Goal: Transaction & Acquisition: Book appointment/travel/reservation

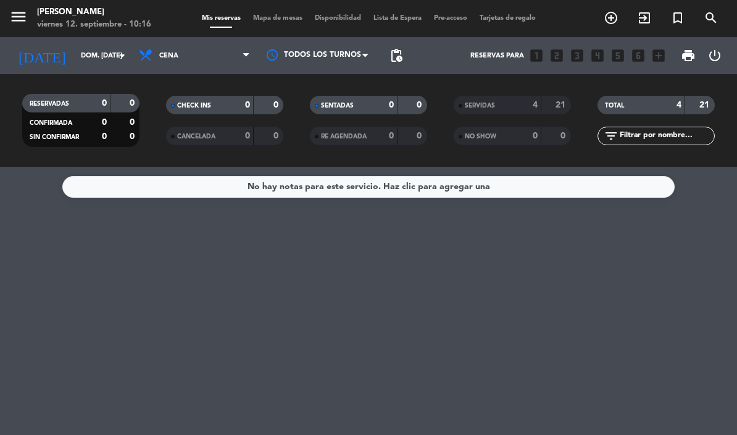
click at [96, 49] on input "dom. [DATE]" at bounding box center [121, 56] width 92 height 20
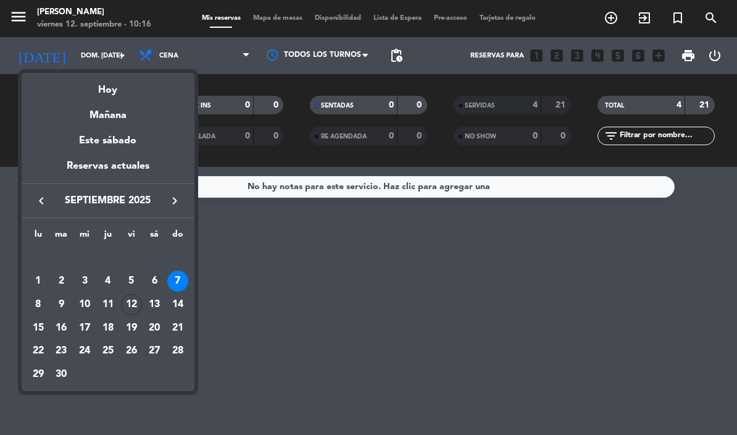
click at [115, 85] on div "Hoy" at bounding box center [108, 85] width 173 height 25
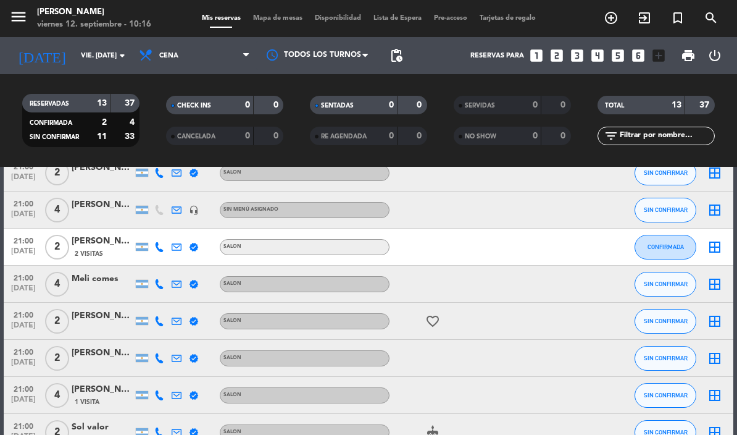
scroll to position [240, 0]
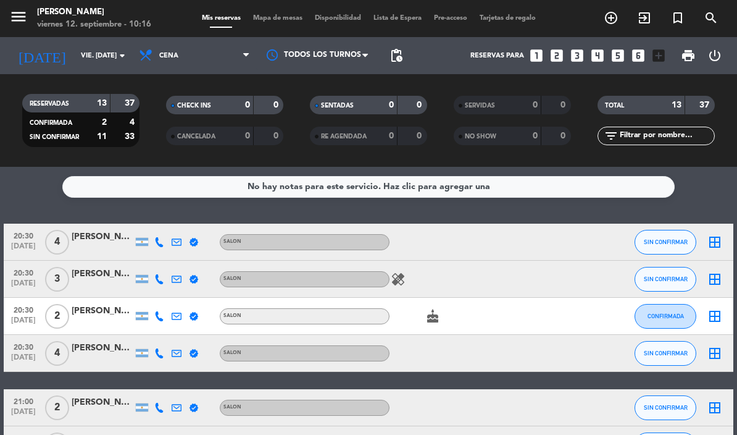
click at [111, 59] on input "vie. [DATE]" at bounding box center [121, 56] width 92 height 20
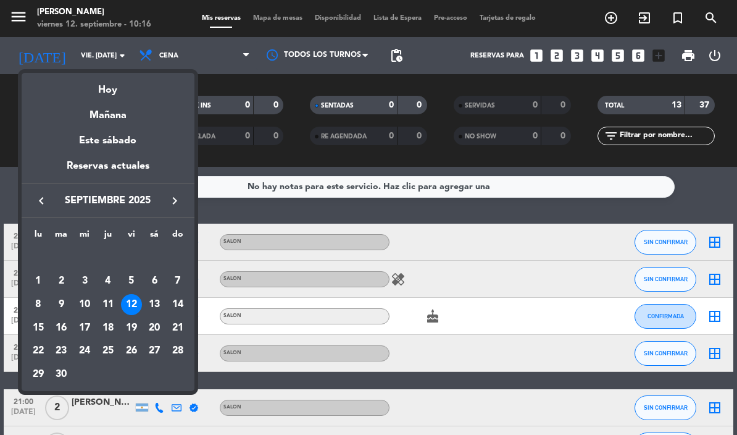
scroll to position [0, 0]
click at [159, 301] on div "13" at bounding box center [154, 304] width 21 height 21
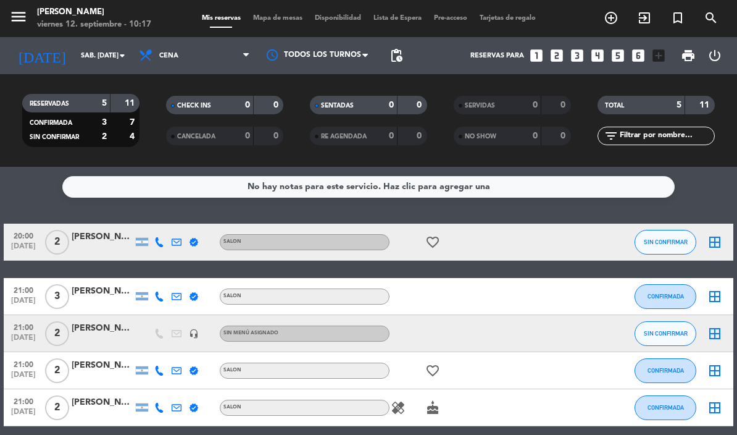
click at [229, 55] on span "Cena" at bounding box center [195, 55] width 124 height 27
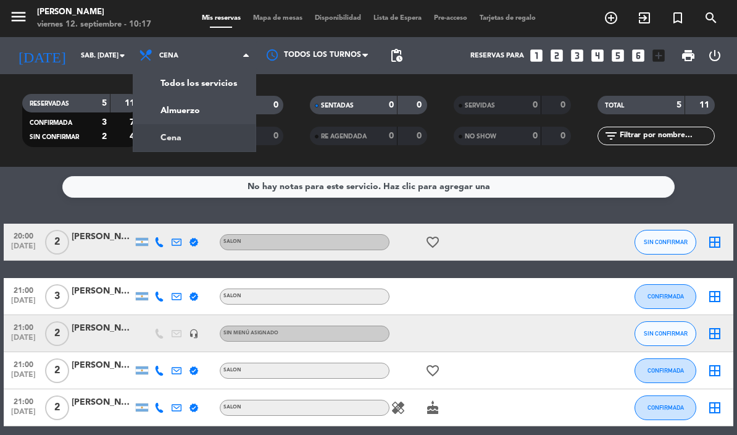
click at [202, 109] on div "menu [PERSON_NAME] viernes 12. septiembre - 10:17 Mis reservas Mapa de mesas Di…" at bounding box center [368, 83] width 737 height 167
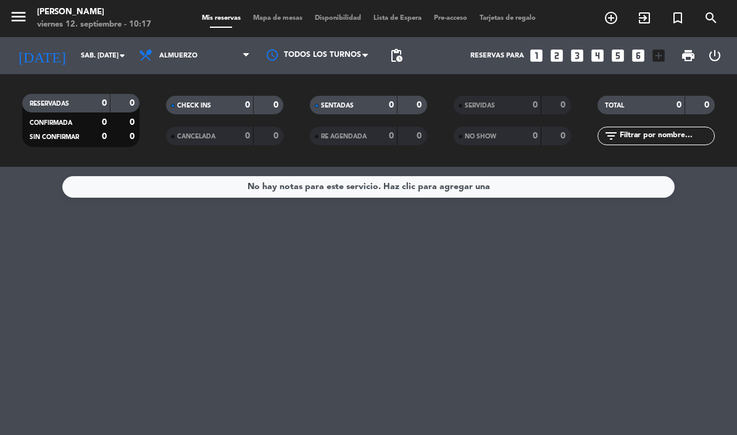
click at [102, 55] on input "sáb. [DATE]" at bounding box center [121, 56] width 92 height 20
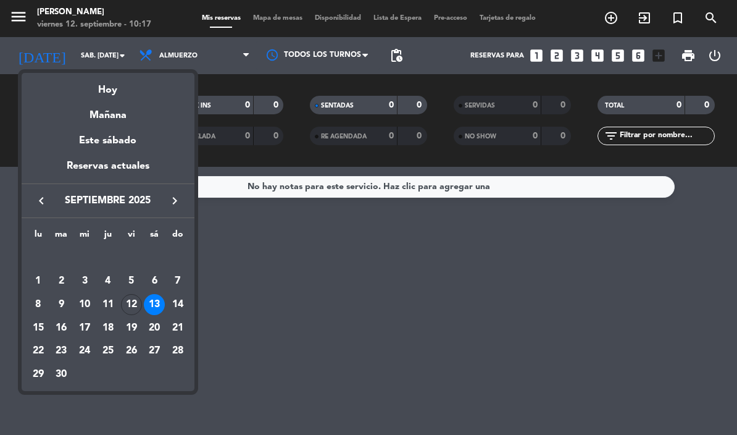
click at [180, 300] on div "14" at bounding box center [177, 304] width 21 height 21
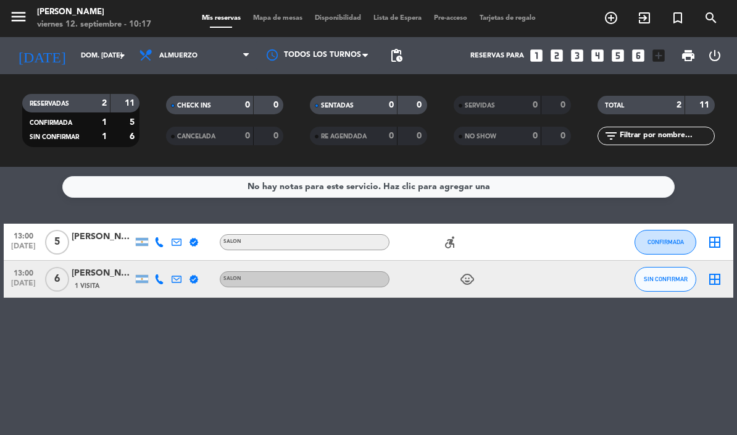
click at [107, 54] on input "dom. [DATE]" at bounding box center [121, 56] width 92 height 20
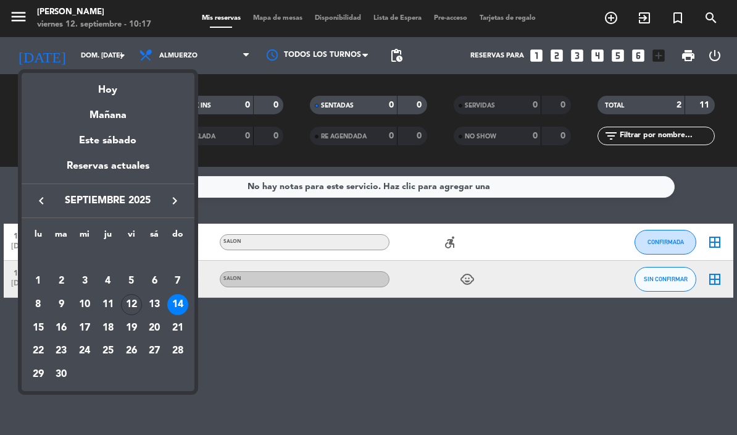
click at [250, 393] on div at bounding box center [368, 217] width 737 height 435
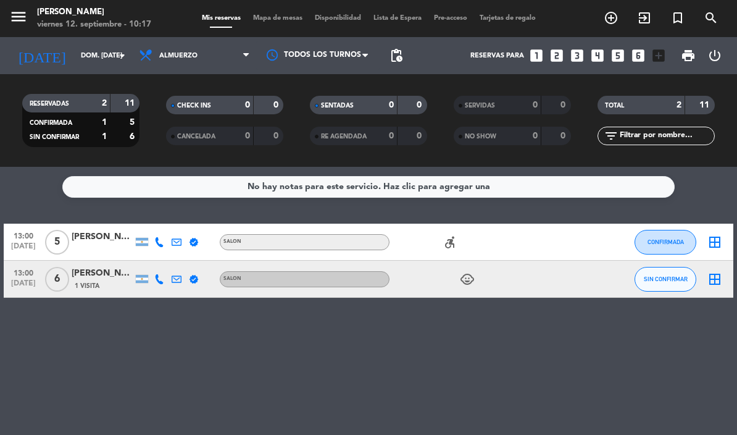
click at [107, 52] on input "dom. [DATE]" at bounding box center [121, 56] width 92 height 20
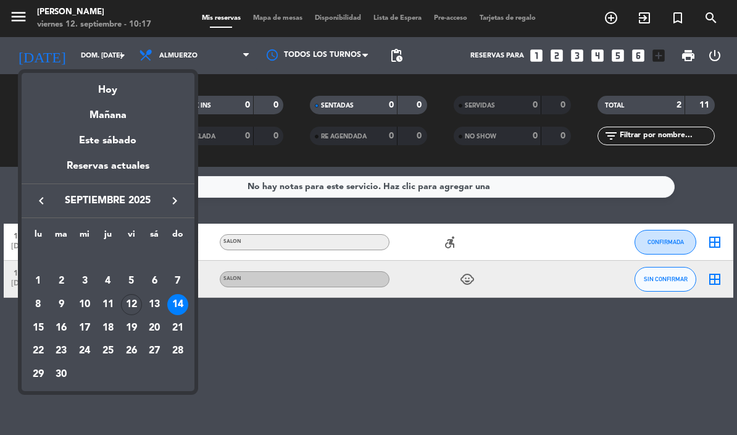
click at [137, 306] on div "12" at bounding box center [131, 304] width 21 height 21
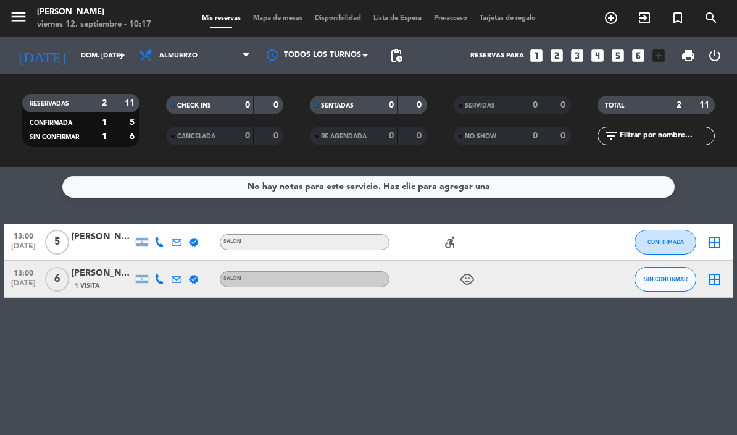
type input "vie. [DATE]"
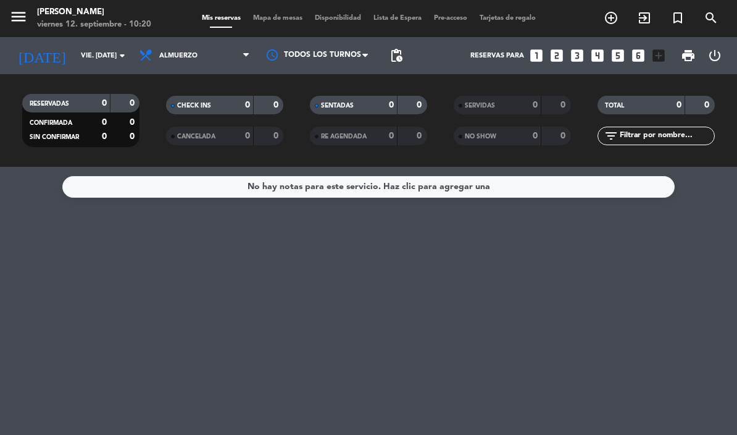
click at [99, 58] on input "vie. [DATE]" at bounding box center [121, 56] width 92 height 20
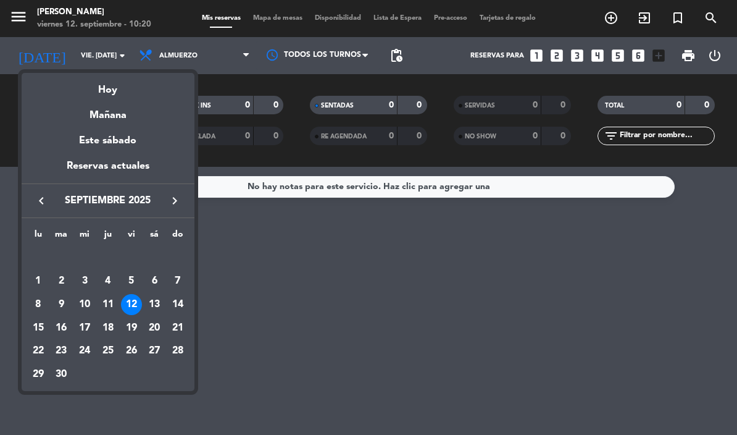
click at [135, 304] on div "12" at bounding box center [131, 304] width 21 height 21
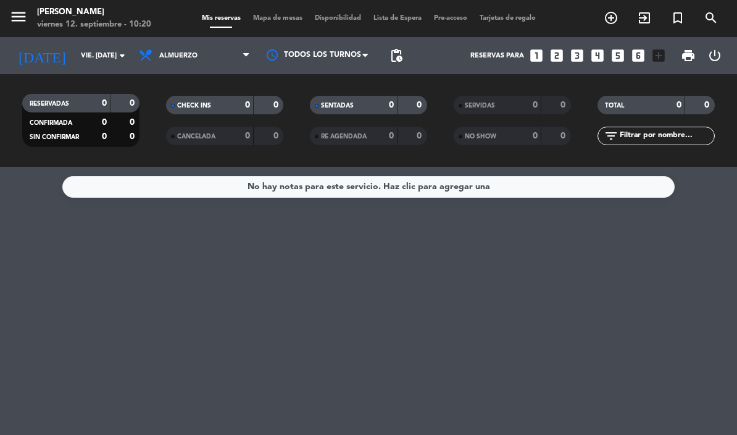
click at [104, 63] on input "vie. [DATE]" at bounding box center [121, 56] width 92 height 20
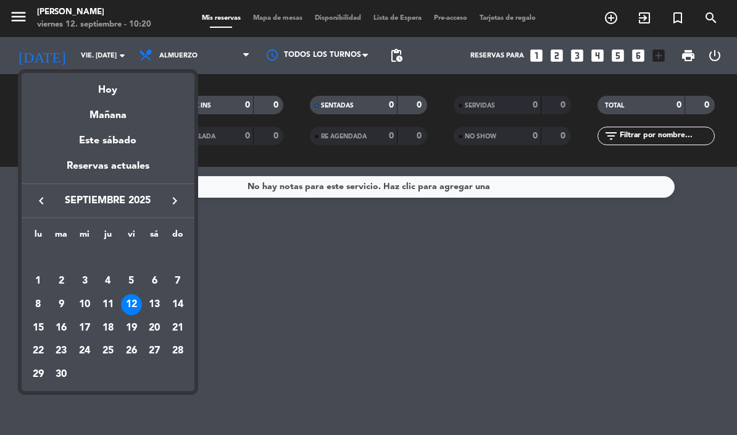
click at [133, 300] on div "12" at bounding box center [131, 304] width 21 height 21
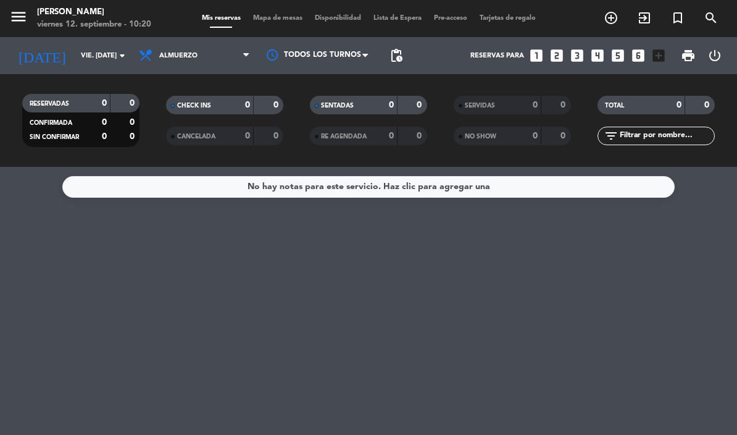
click at [203, 52] on span "Almuerzo" at bounding box center [195, 55] width 124 height 27
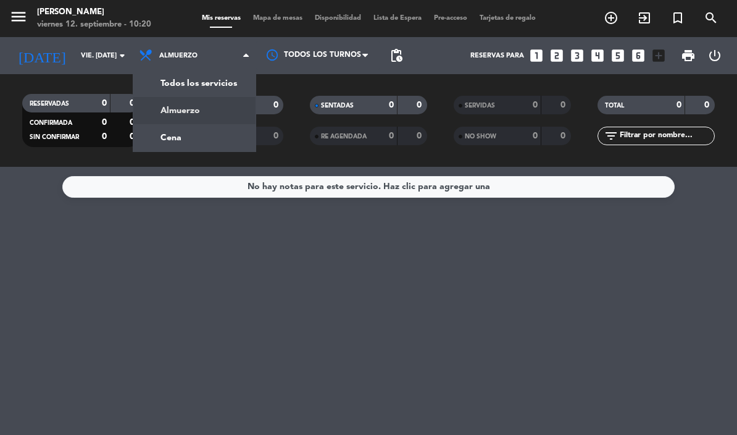
click at [188, 132] on div "menu [PERSON_NAME] viernes 12. septiembre - 10:20 Mis reservas Mapa de mesas Di…" at bounding box center [368, 83] width 737 height 167
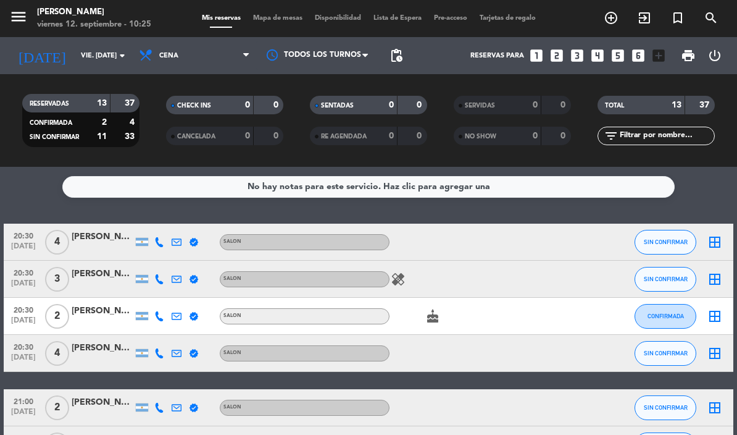
click at [618, 17] on icon "add_circle_outline" at bounding box center [611, 17] width 15 height 15
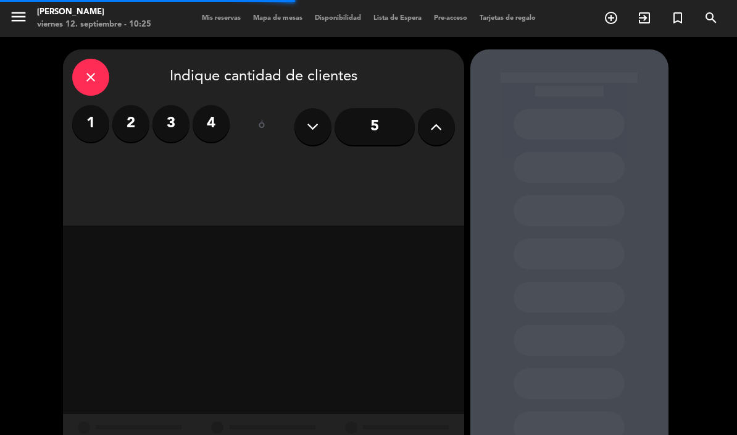
click at [137, 120] on label "2" at bounding box center [130, 123] width 37 height 37
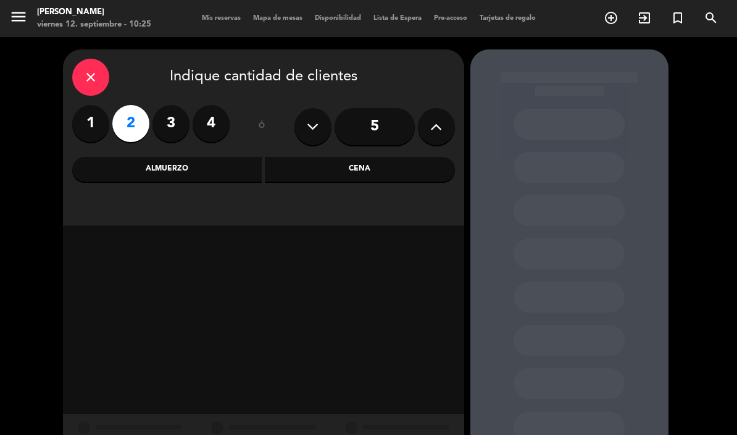
click at [349, 171] on div "Cena" at bounding box center [360, 169] width 190 height 25
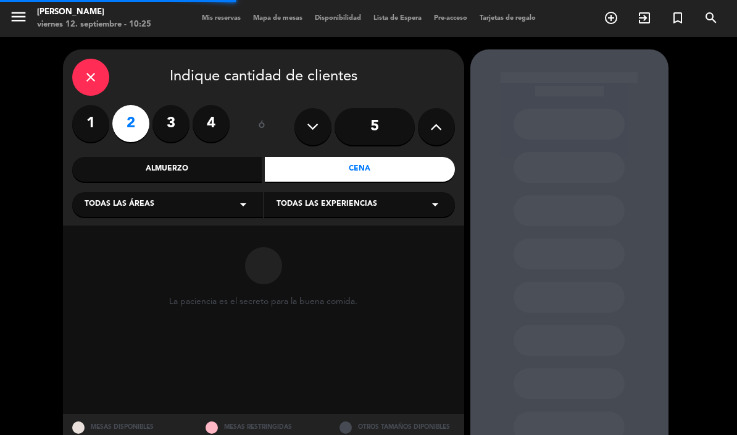
click at [172, 199] on div "Todas las áreas arrow_drop_down" at bounding box center [167, 204] width 191 height 25
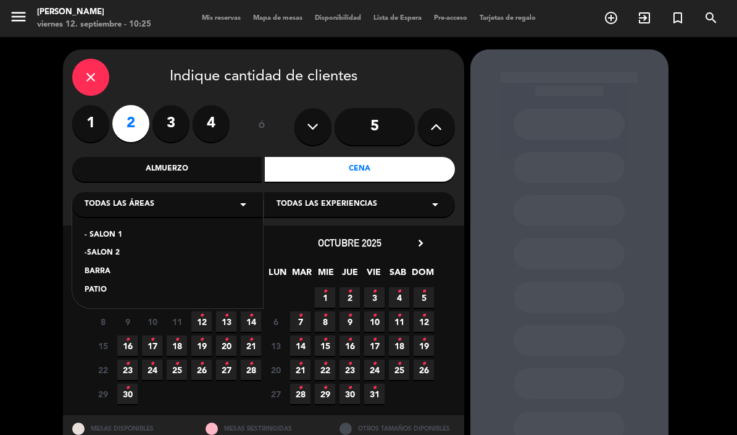
click at [121, 230] on div "- SALON 1" at bounding box center [168, 235] width 166 height 12
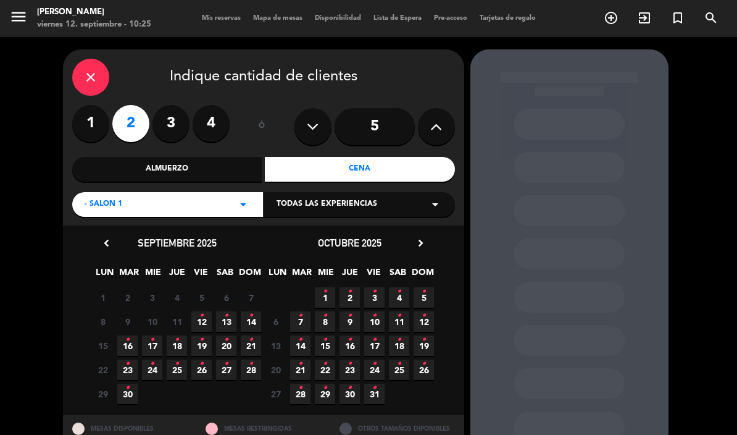
click at [202, 321] on icon "•" at bounding box center [201, 316] width 4 height 20
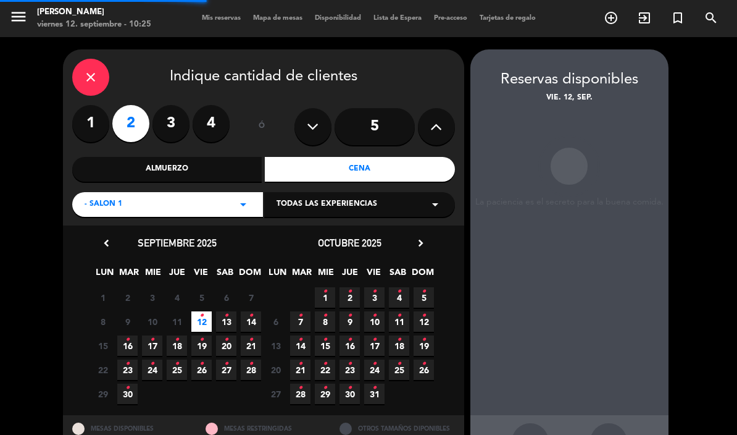
scroll to position [49, 0]
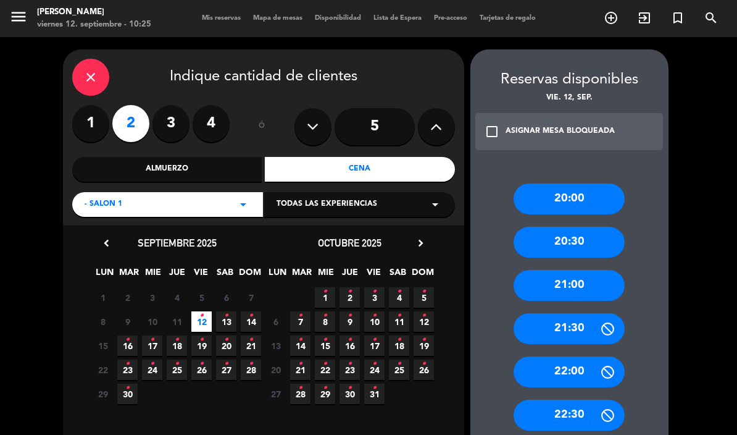
click at [576, 227] on div "20:30" at bounding box center [569, 242] width 111 height 31
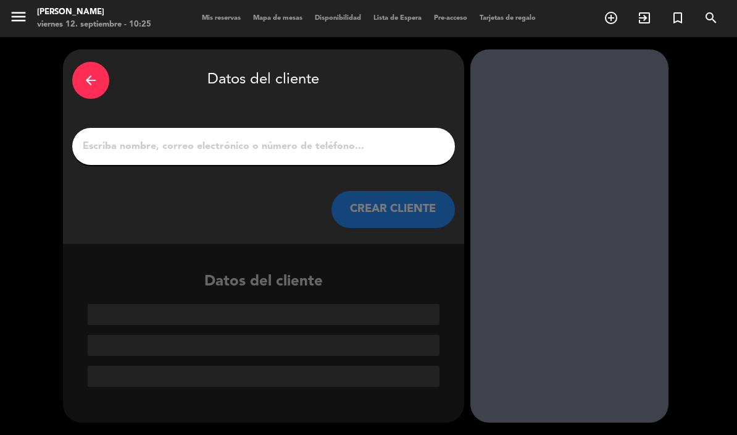
click at [280, 138] on input "1" at bounding box center [264, 146] width 364 height 17
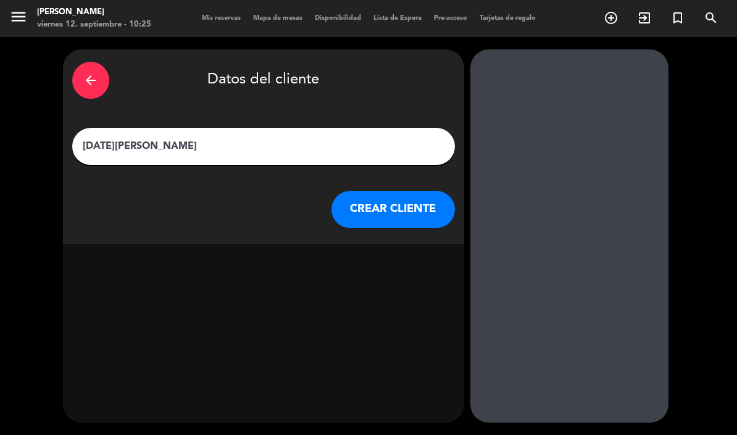
type input "[DATE][PERSON_NAME]"
click at [405, 191] on button "CREAR CLIENTE" at bounding box center [394, 209] width 124 height 37
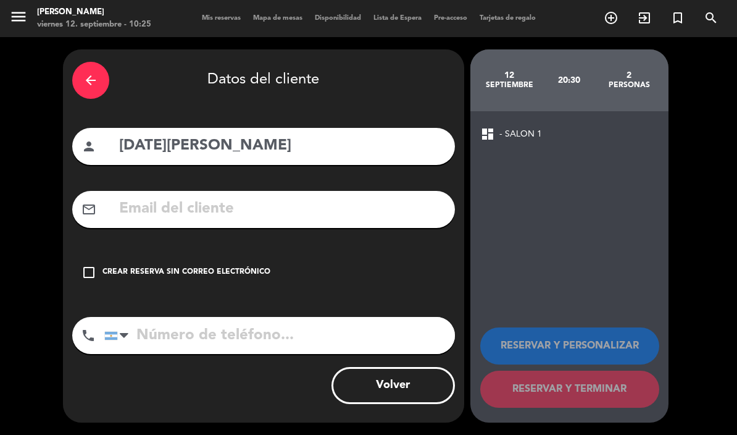
click at [267, 196] on input "text" at bounding box center [282, 208] width 328 height 25
click at [276, 196] on input "Mlu.gimenez" at bounding box center [282, 208] width 328 height 25
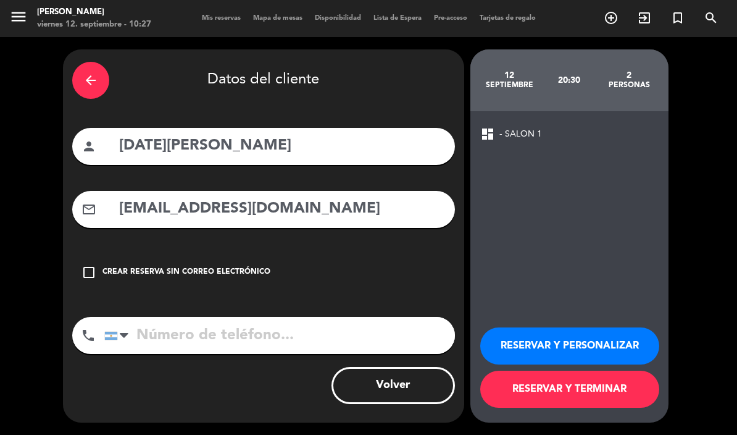
type input "[EMAIL_ADDRESS][DOMAIN_NAME]"
click at [294, 317] on input "tel" at bounding box center [279, 335] width 351 height 37
type input "5491140736921"
click at [611, 388] on button "RESERVAR Y TERMINAR" at bounding box center [569, 389] width 179 height 37
